Goal: Information Seeking & Learning: Learn about a topic

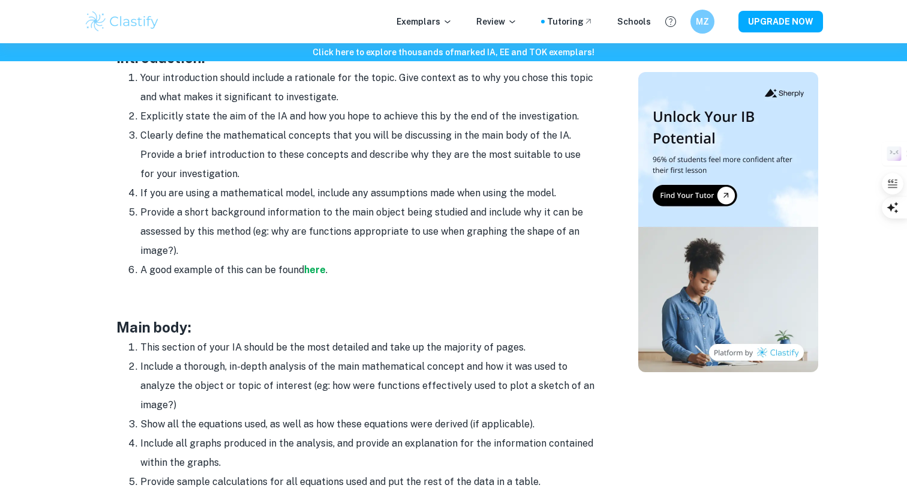
scroll to position [731, 0]
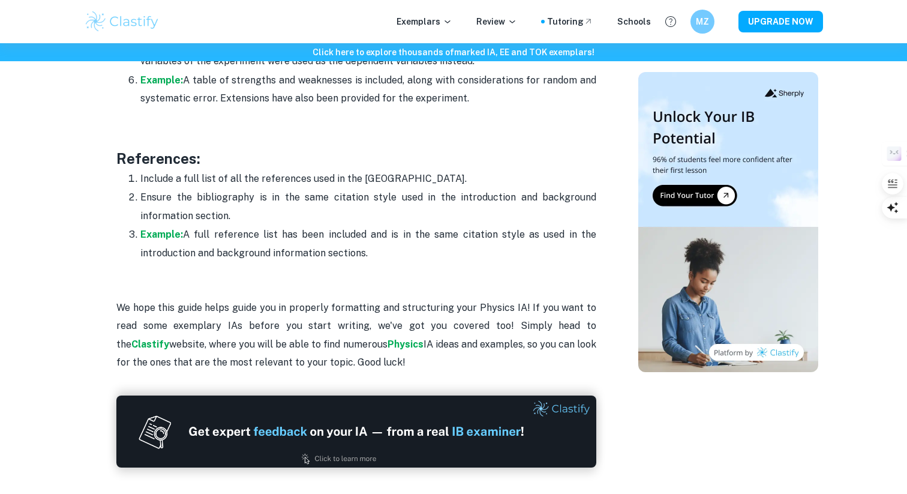
scroll to position [3464, 0]
